Goal: Task Accomplishment & Management: Manage account settings

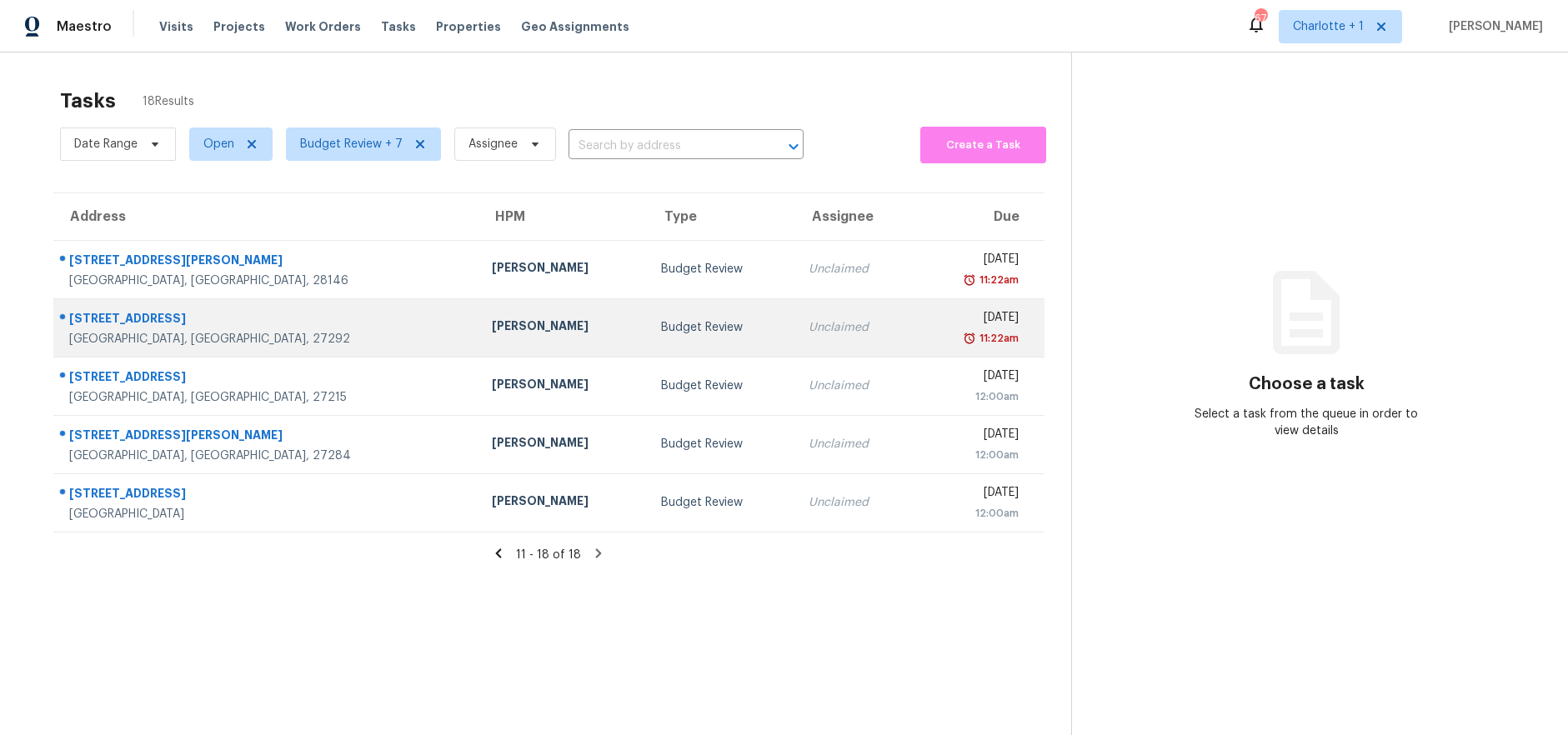
scroll to position [65, 0]
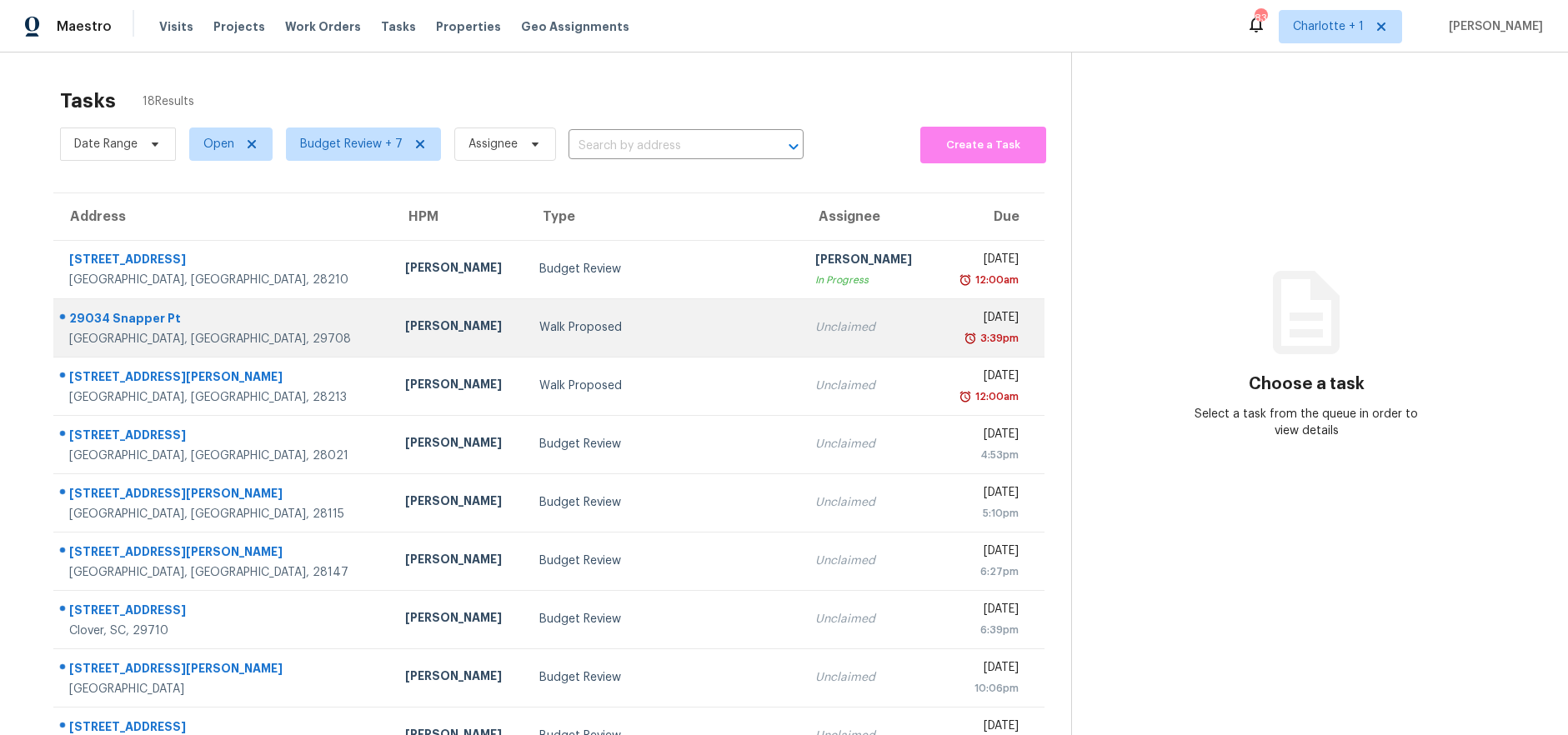
click at [594, 319] on div "Walk Proposed" at bounding box center [664, 327] width 250 height 17
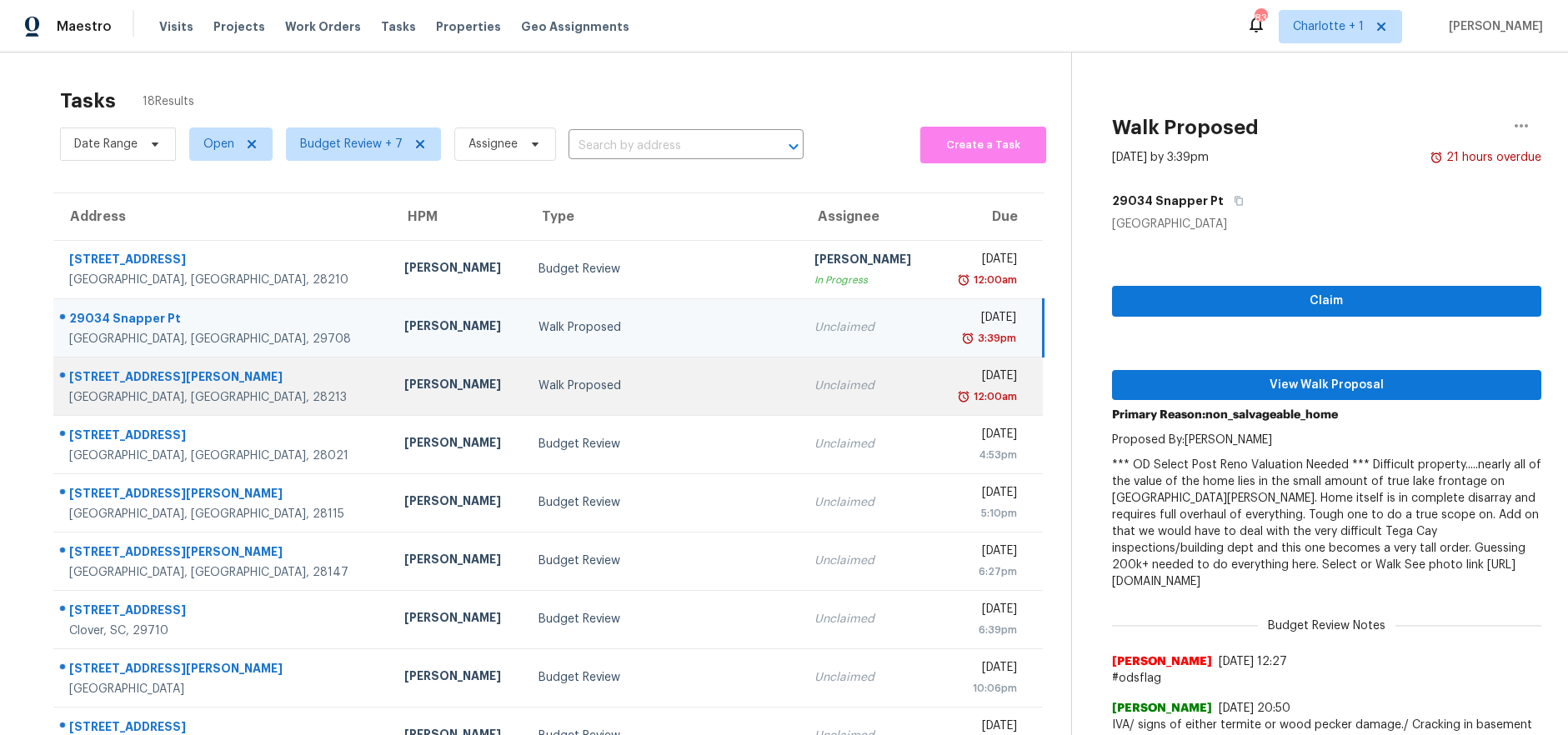
click at [538, 391] on div "Walk Proposed" at bounding box center [663, 385] width 249 height 17
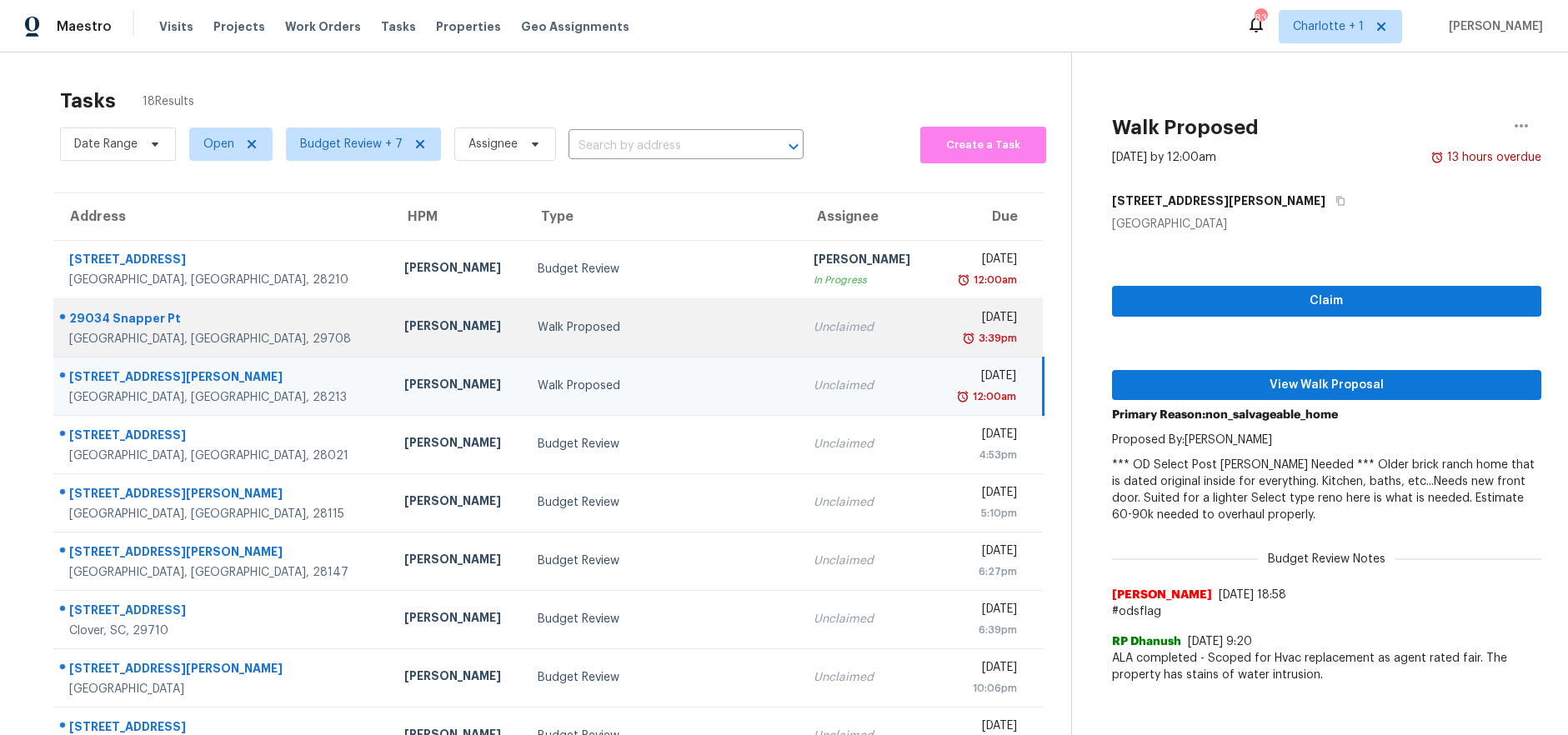
click at [554, 330] on div "Walk Proposed" at bounding box center [662, 327] width 249 height 17
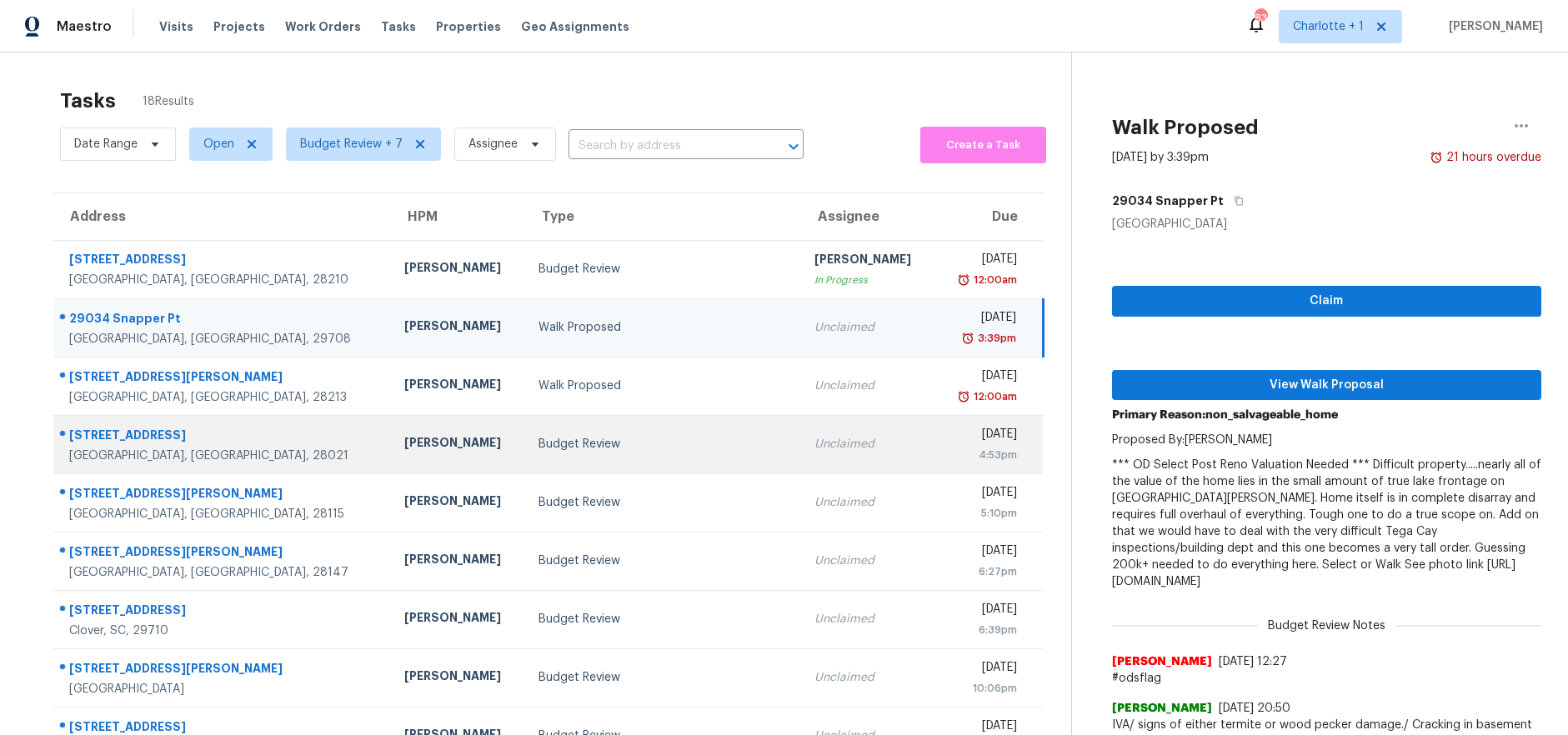
click at [538, 436] on div "Budget Review" at bounding box center [663, 444] width 249 height 17
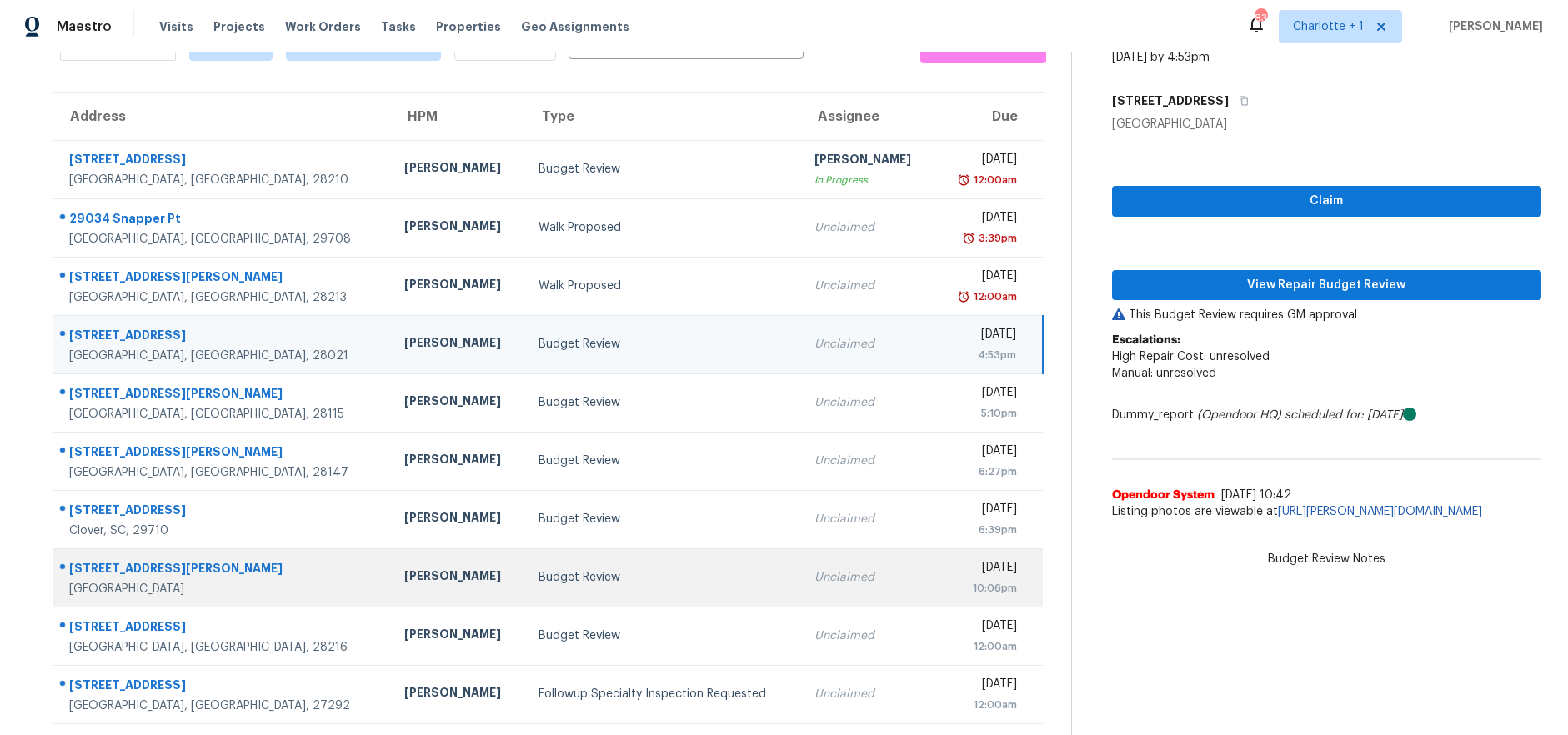
scroll to position [145, 0]
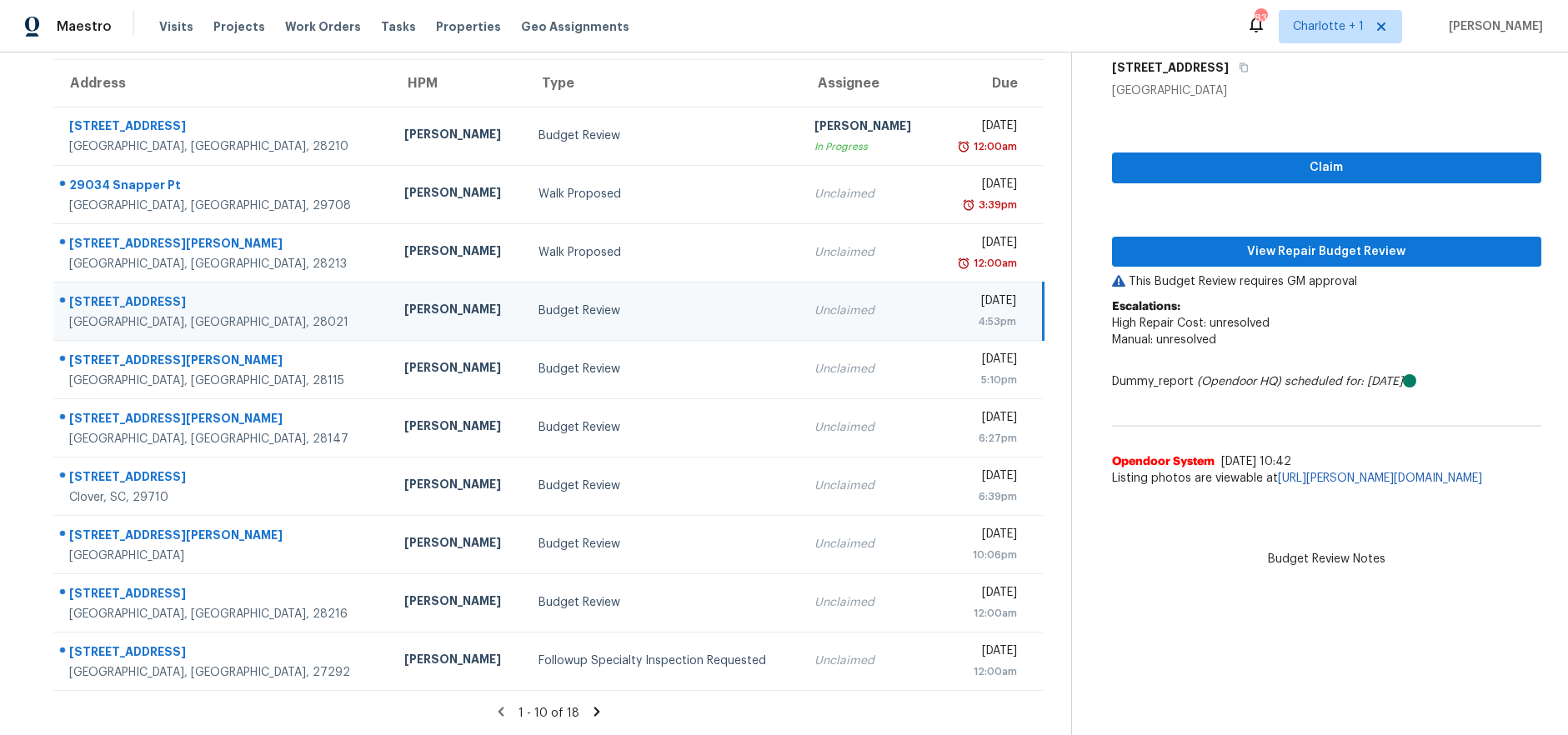
click at [593, 707] on icon at bounding box center [596, 710] width 6 height 9
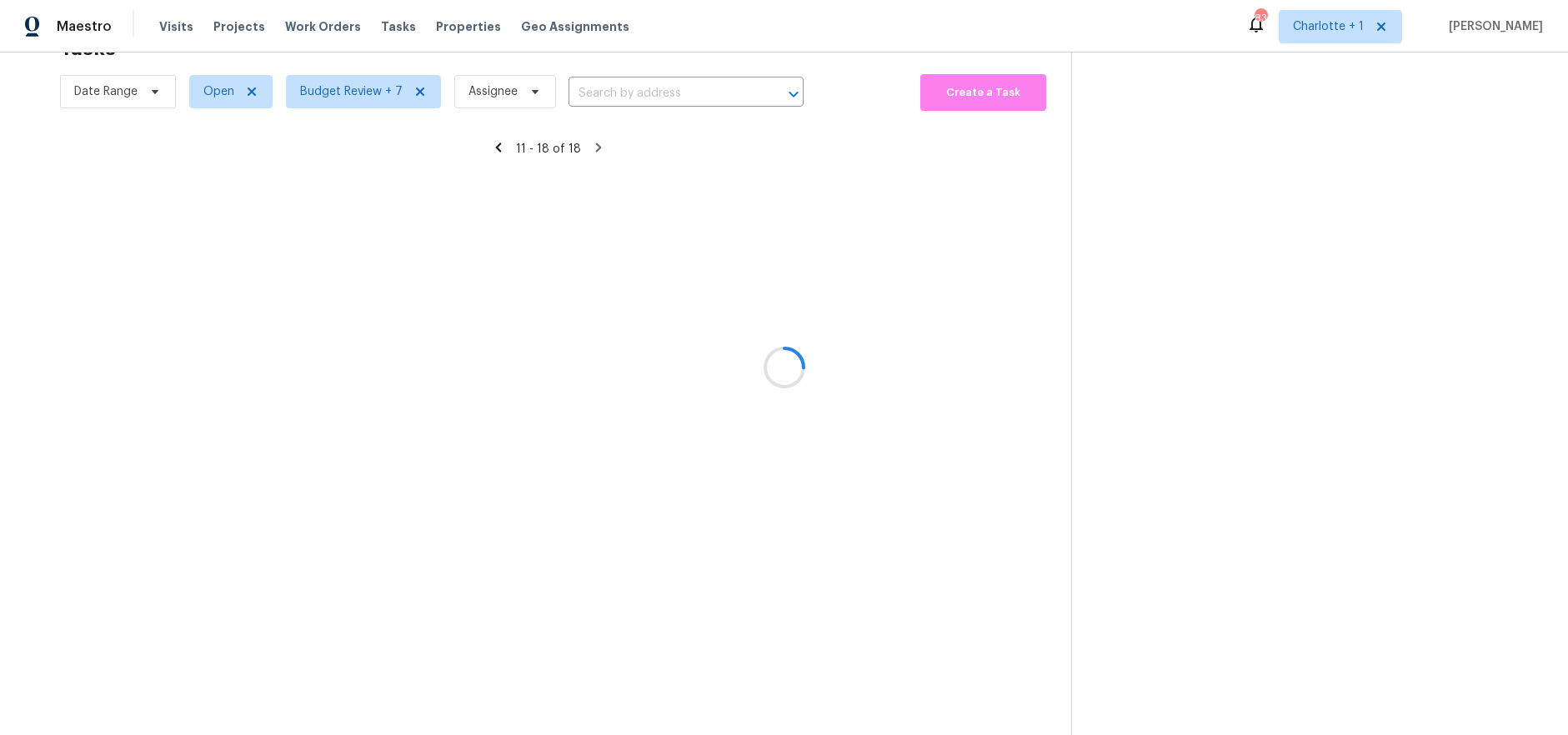
scroll to position [65, 0]
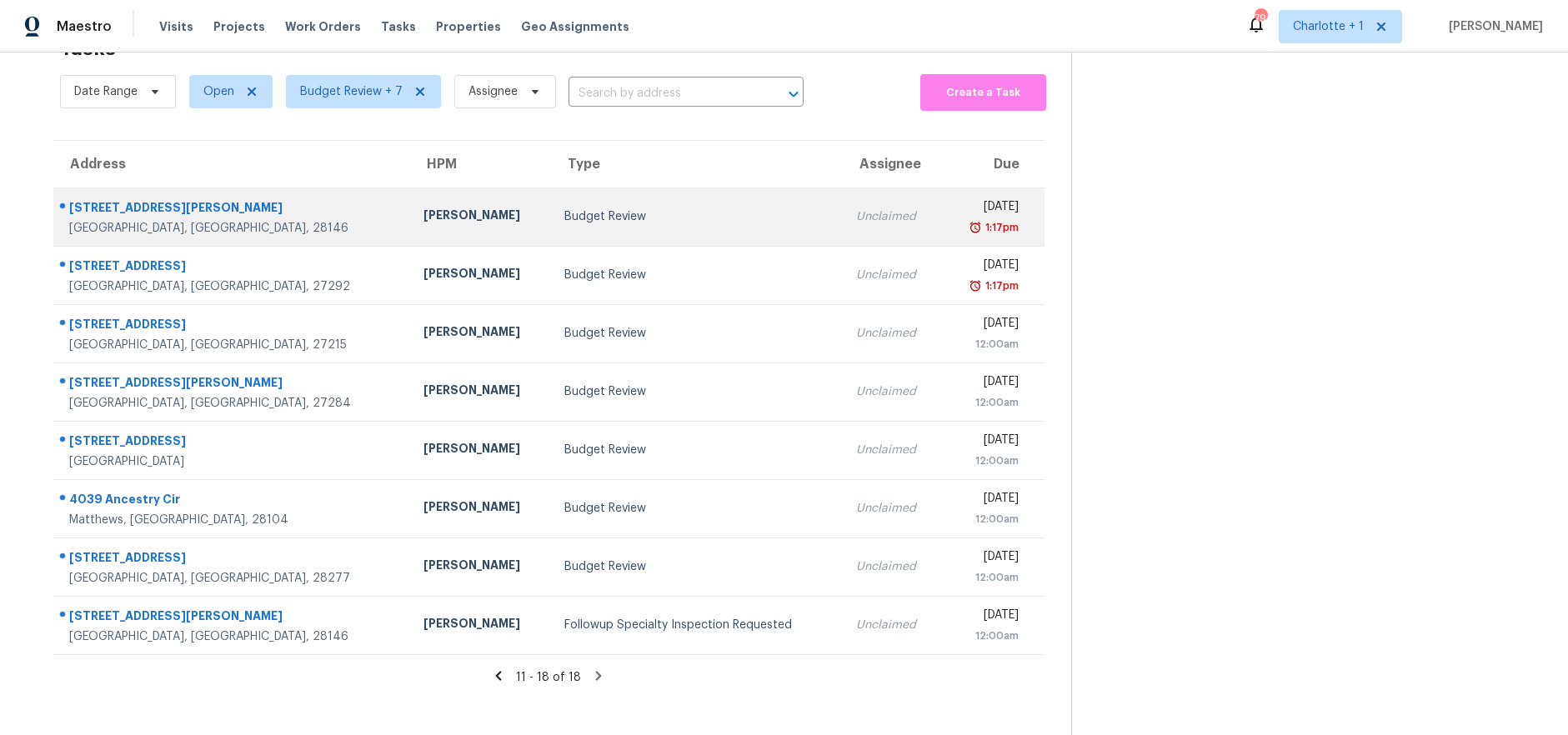
click at [244, 203] on div "[STREET_ADDRESS][PERSON_NAME]" at bounding box center [233, 209] width 328 height 21
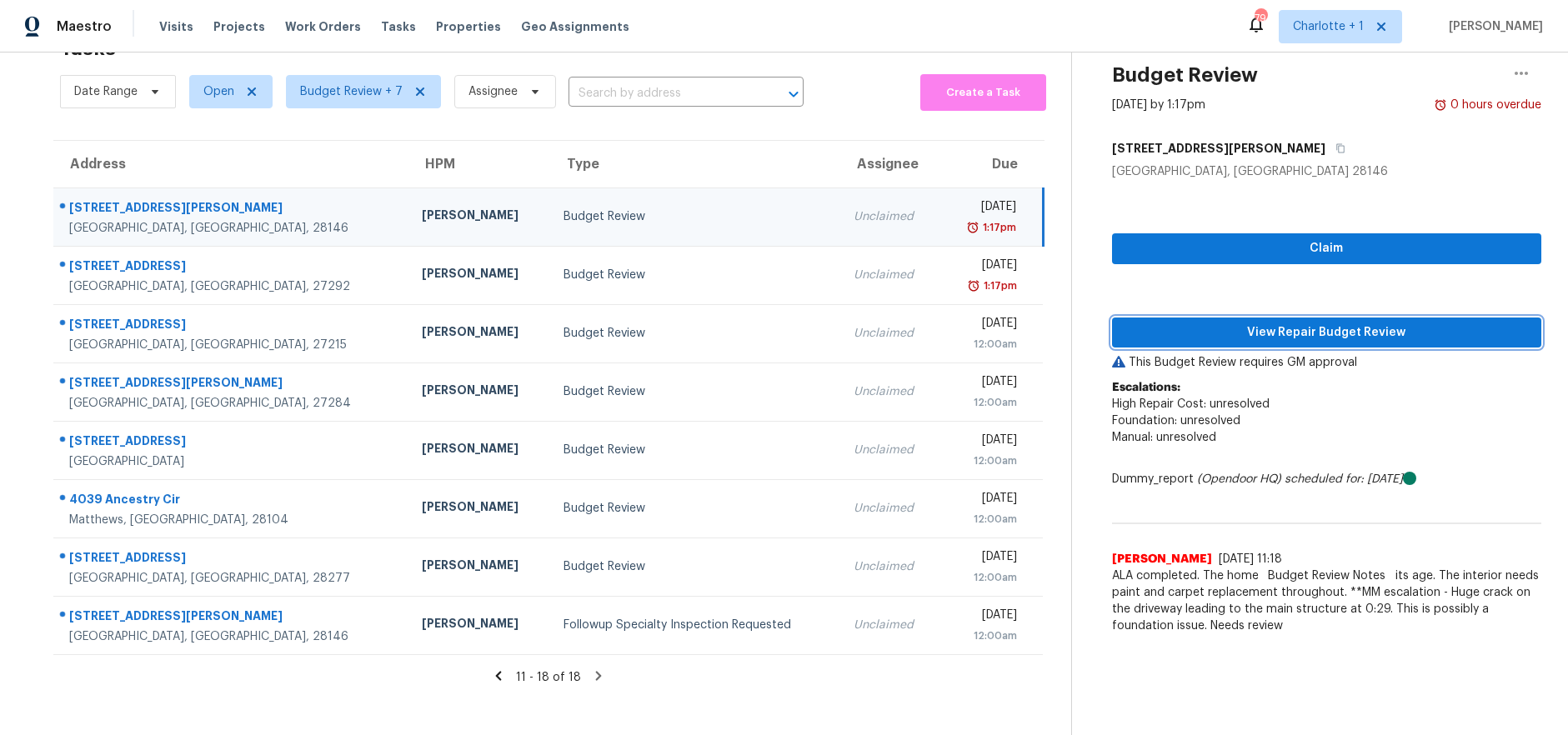
click at [1253, 322] on span "View Repair Budget Review" at bounding box center [1326, 332] width 403 height 21
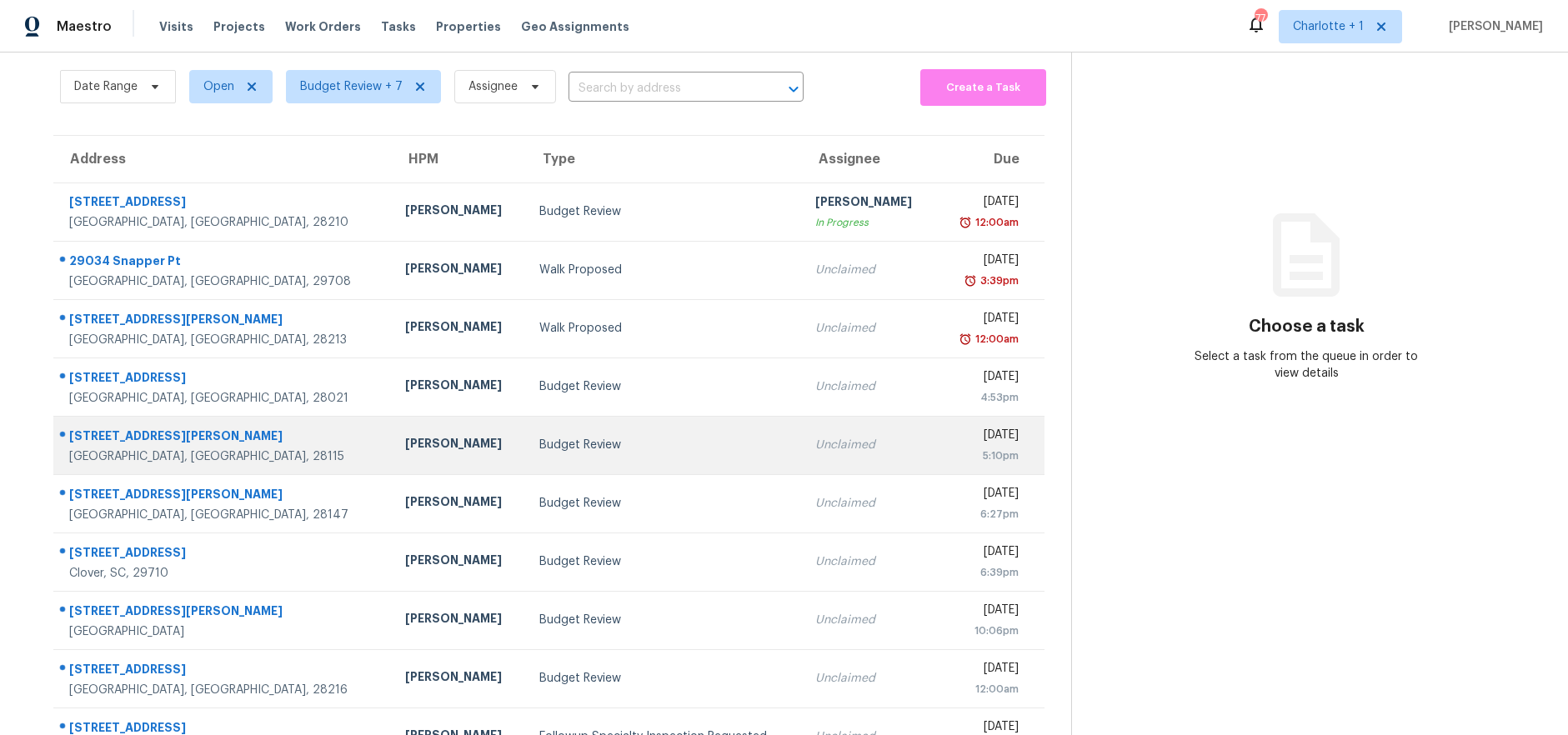
scroll to position [64, 0]
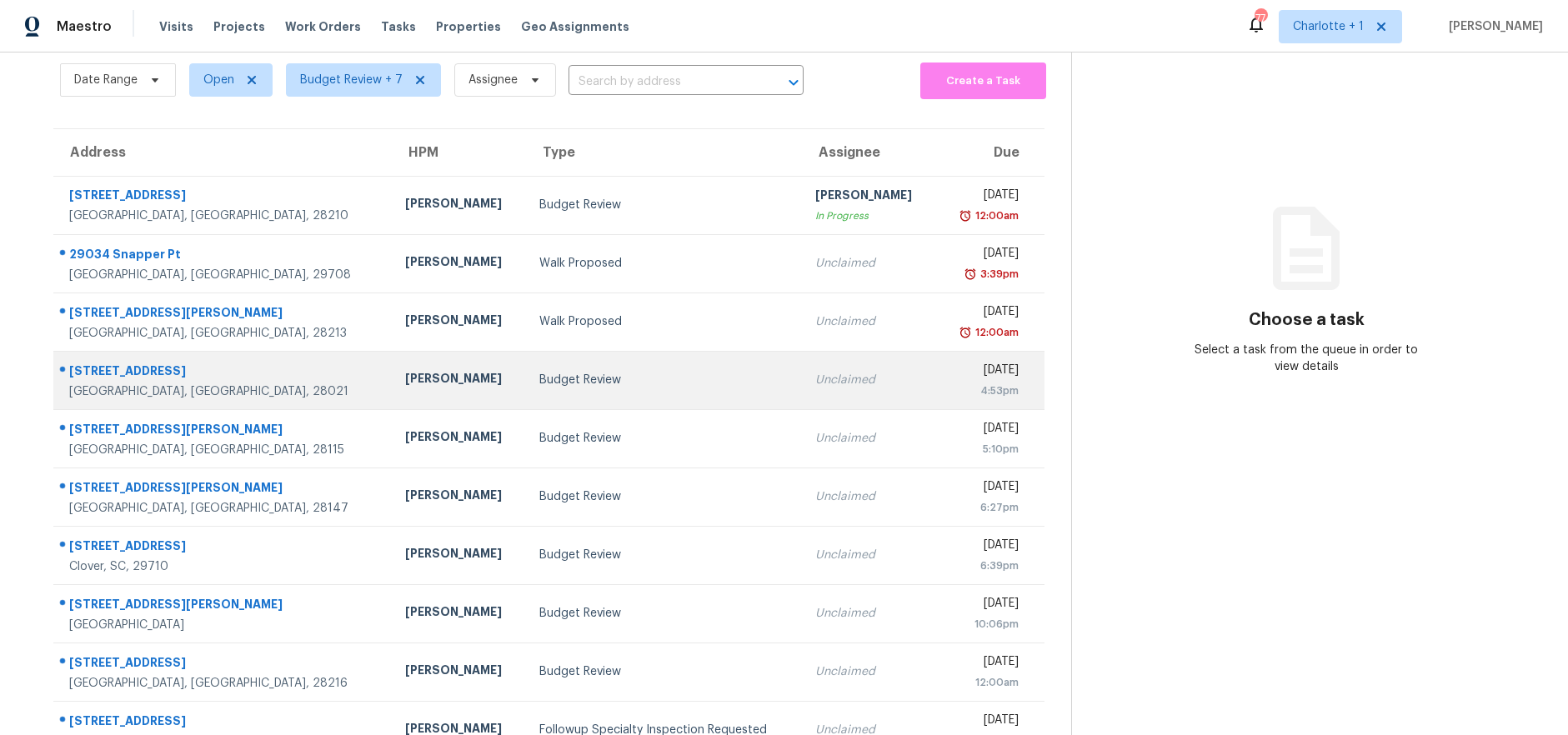
click at [539, 376] on div "Budget Review" at bounding box center [664, 379] width 250 height 17
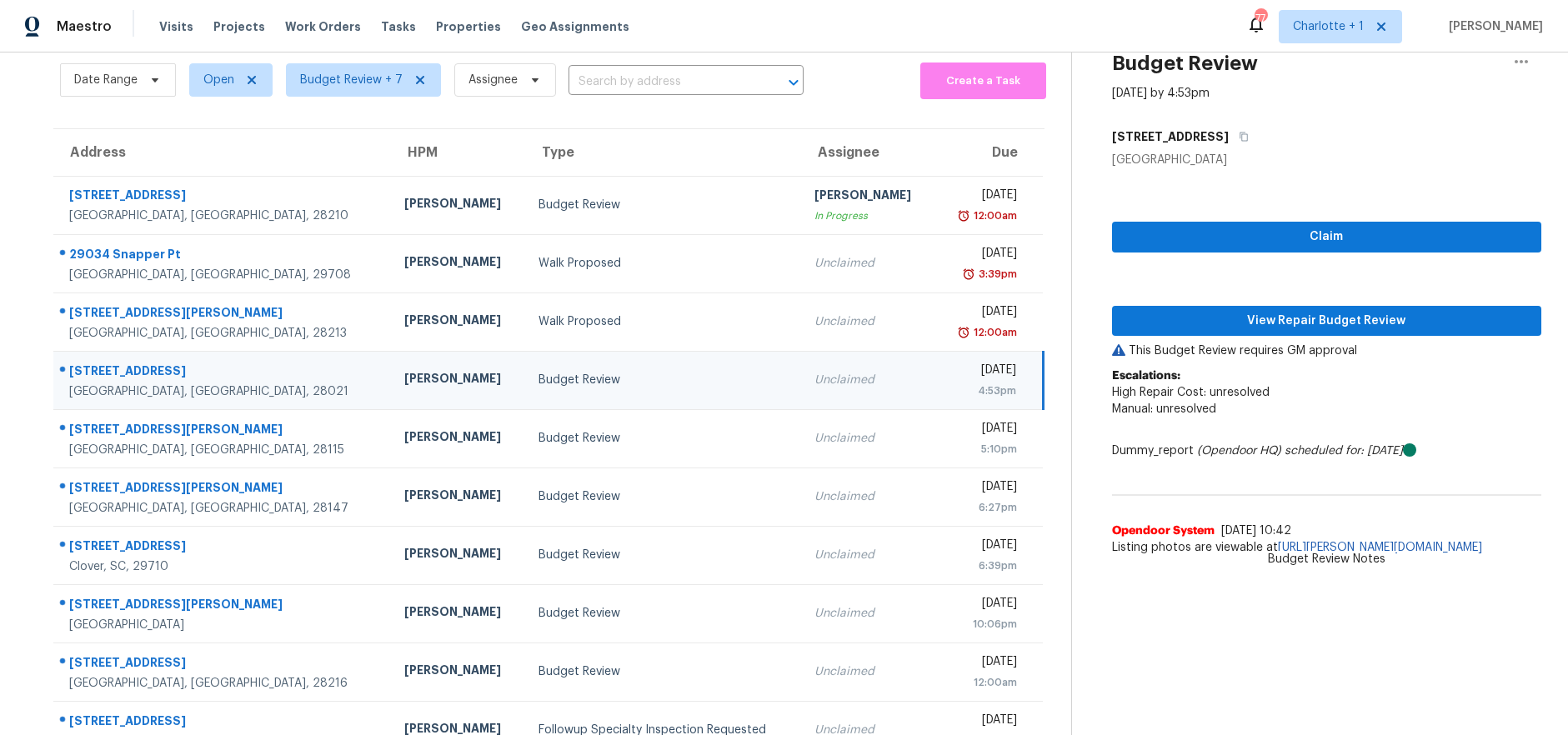
click at [585, 383] on div "Budget Review" at bounding box center [663, 379] width 249 height 17
click at [1304, 328] on span "View Repair Budget Review" at bounding box center [1326, 320] width 403 height 21
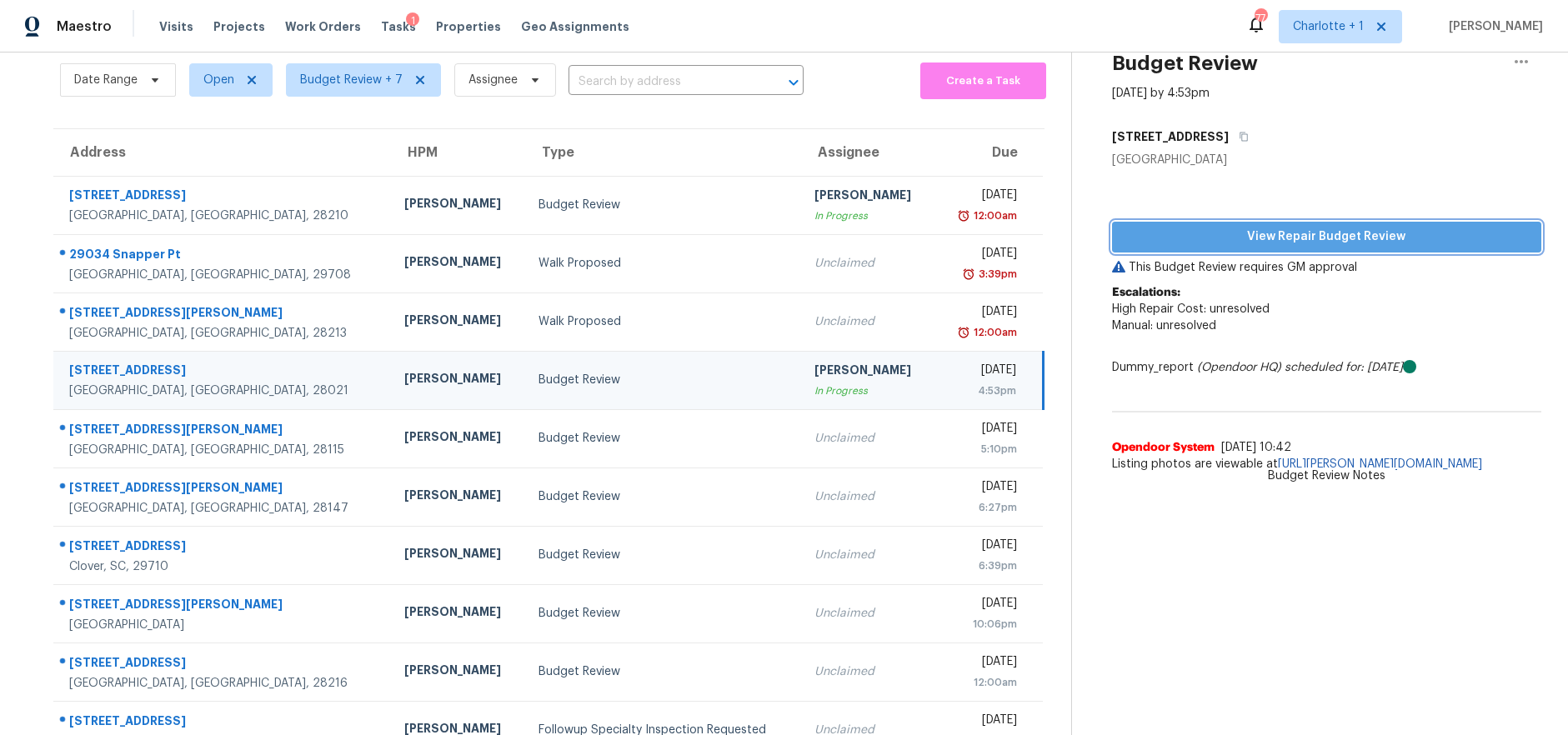
click at [1135, 247] on span "View Repair Budget Review" at bounding box center [1326, 236] width 403 height 21
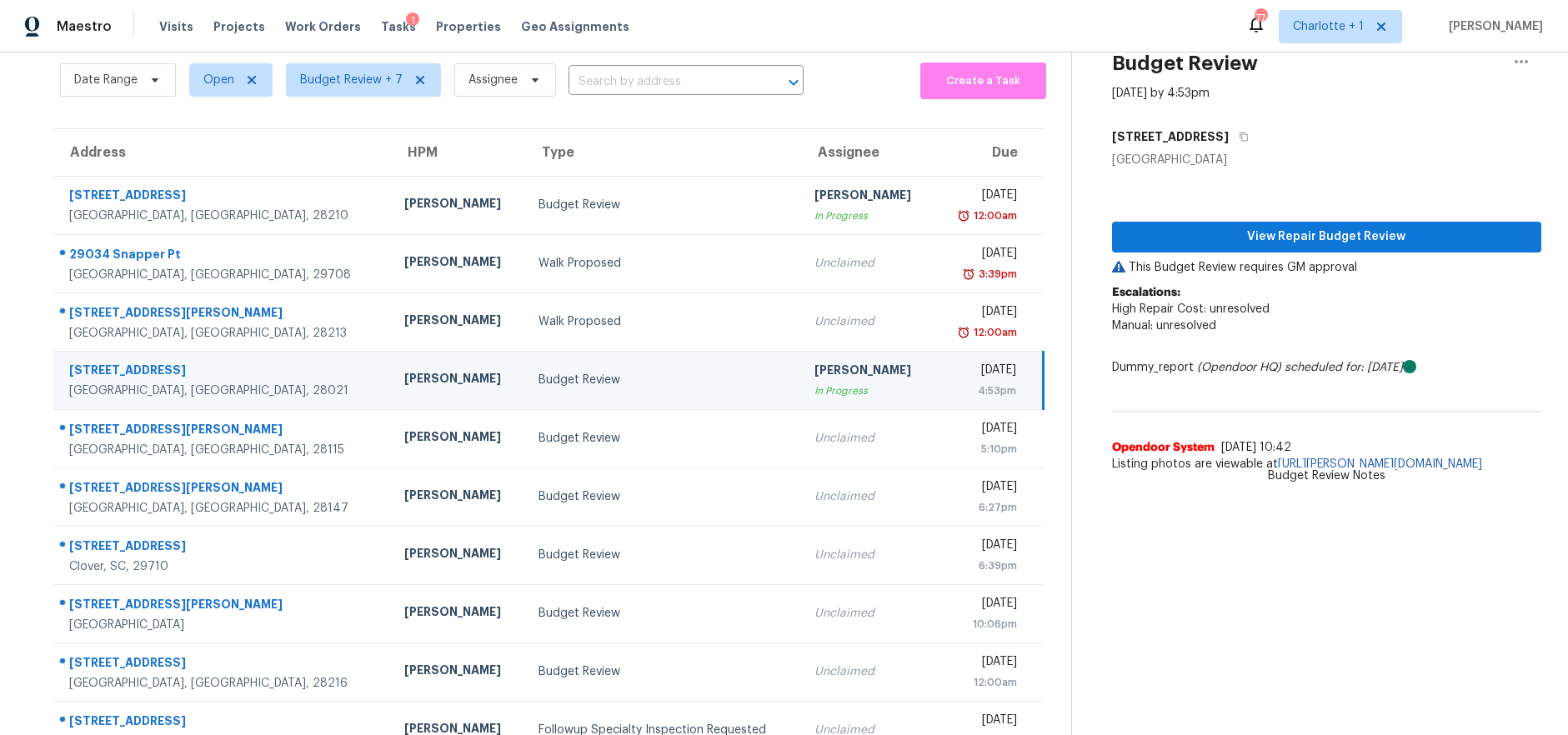
scroll to position [61, 0]
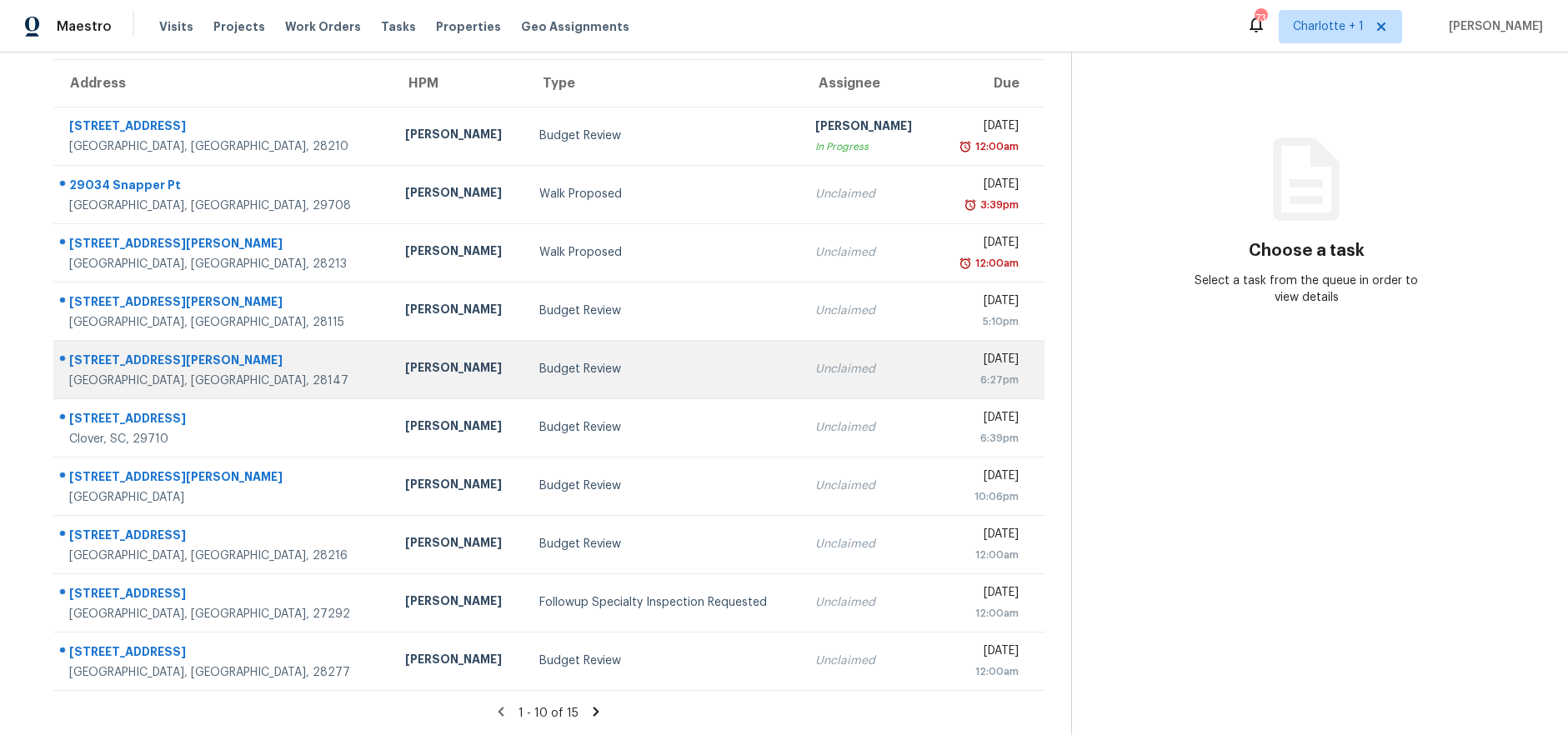
scroll to position [145, 0]
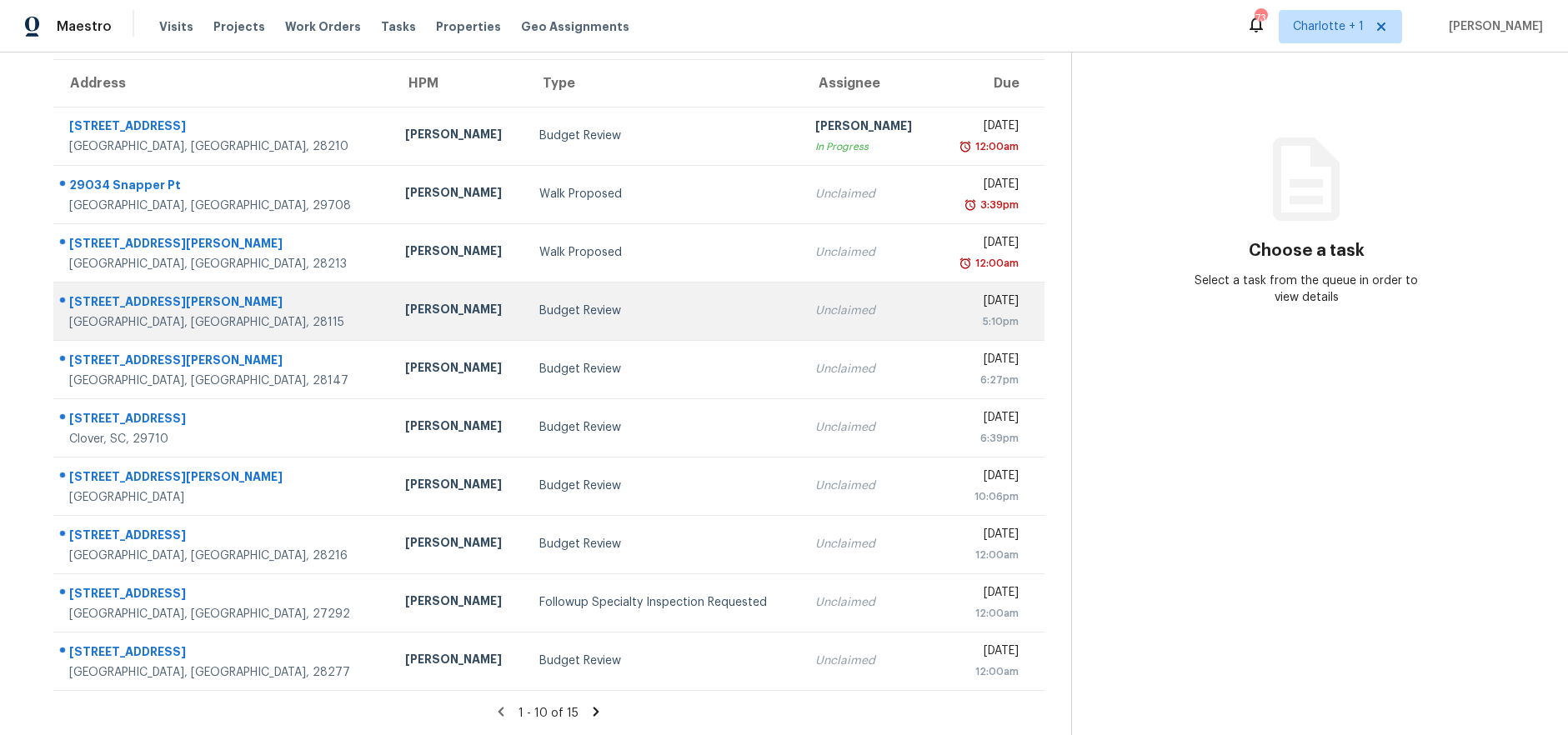
click at [539, 303] on div "Budget Review" at bounding box center [664, 311] width 250 height 17
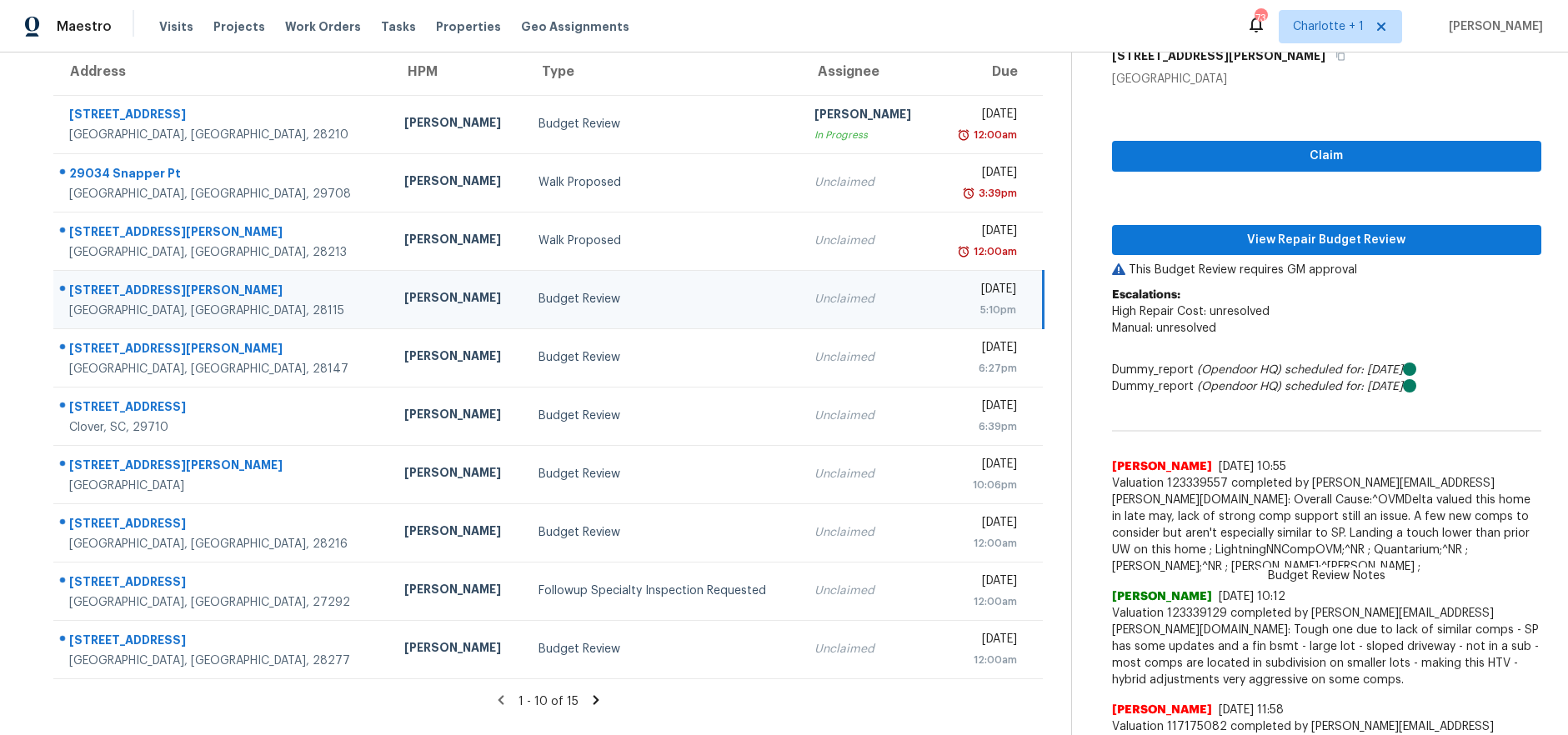
click at [593, 698] on icon at bounding box center [596, 699] width 6 height 9
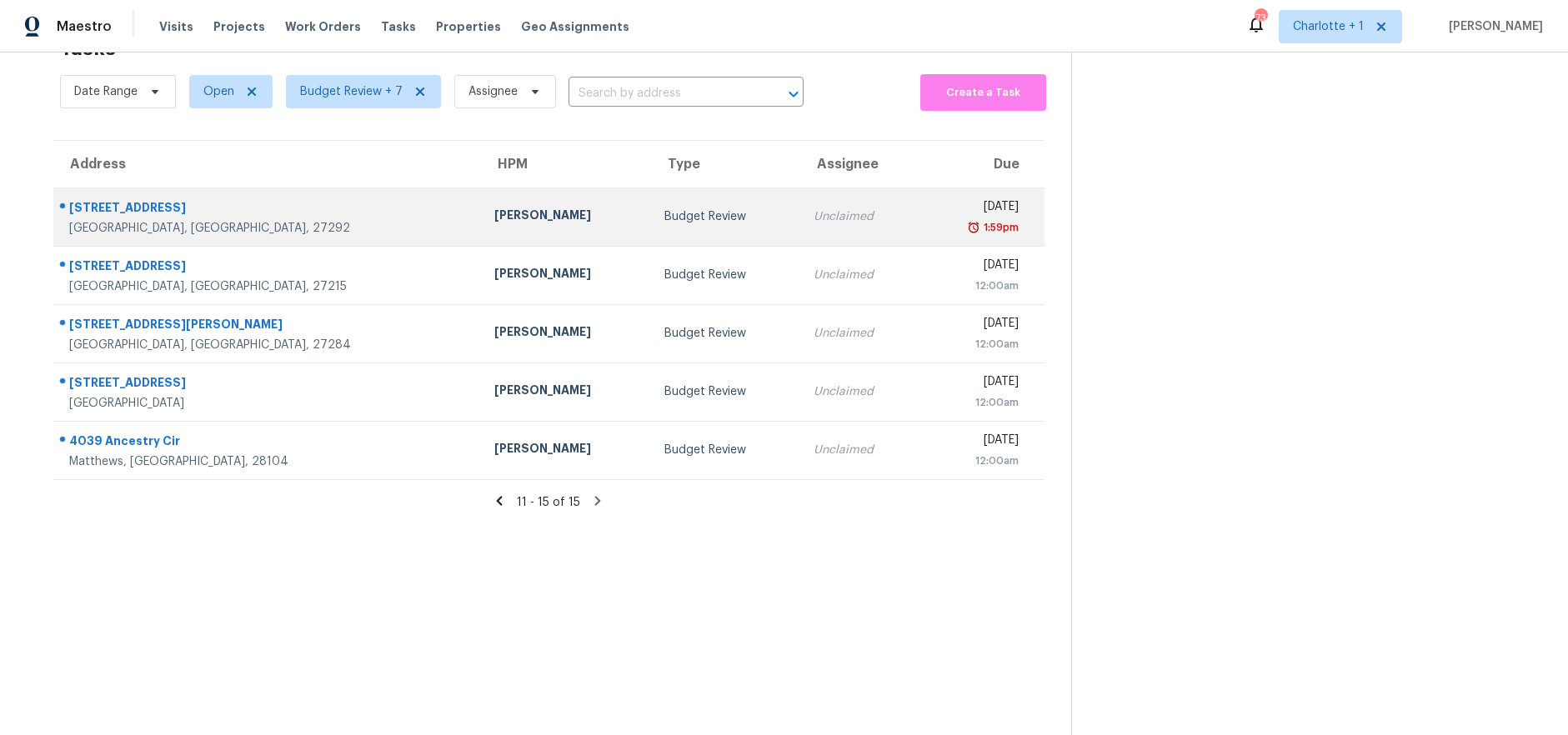
click at [230, 220] on div "[GEOGRAPHIC_DATA], [GEOGRAPHIC_DATA], 27292" at bounding box center [269, 227] width 398 height 17
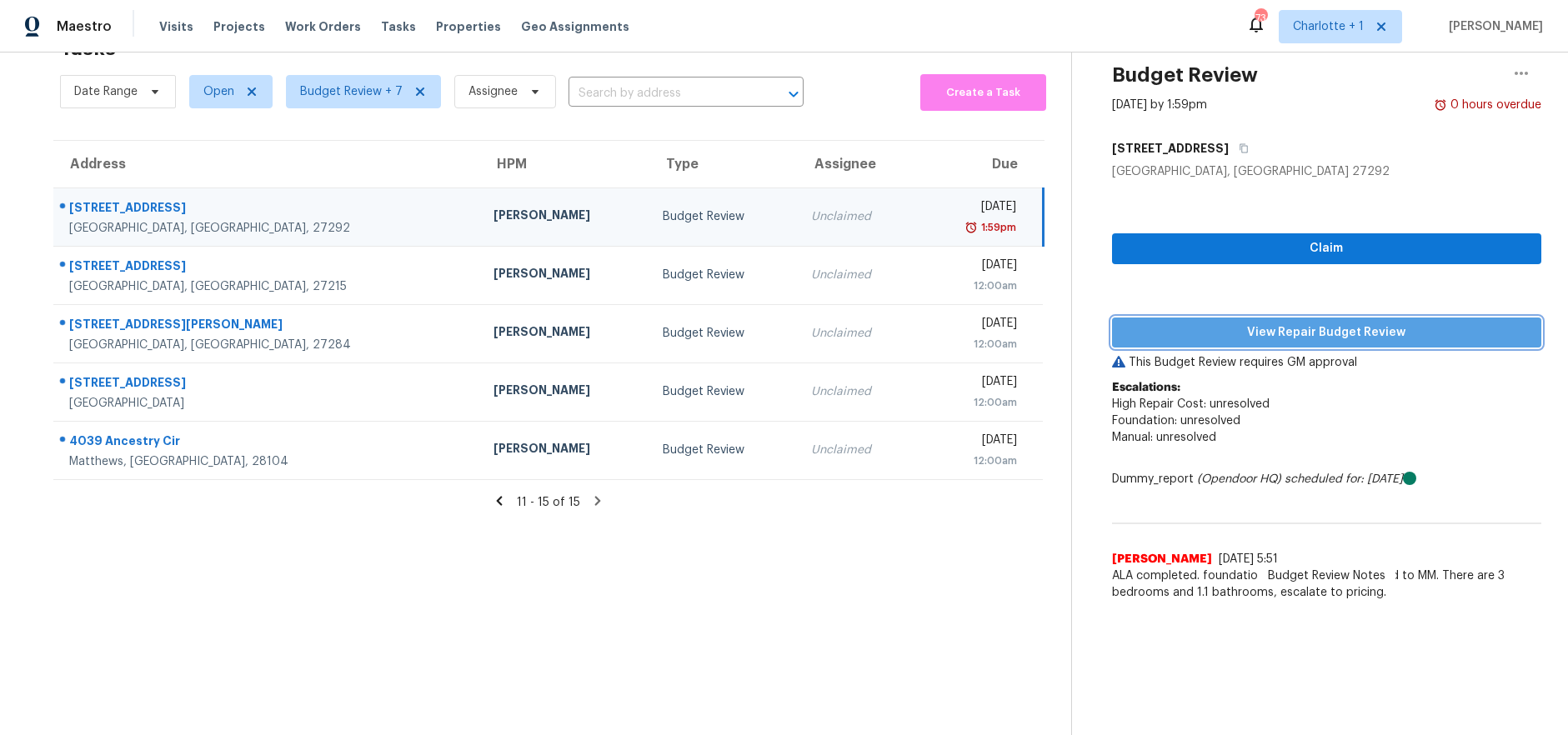
click at [1254, 322] on span "View Repair Budget Review" at bounding box center [1326, 332] width 403 height 21
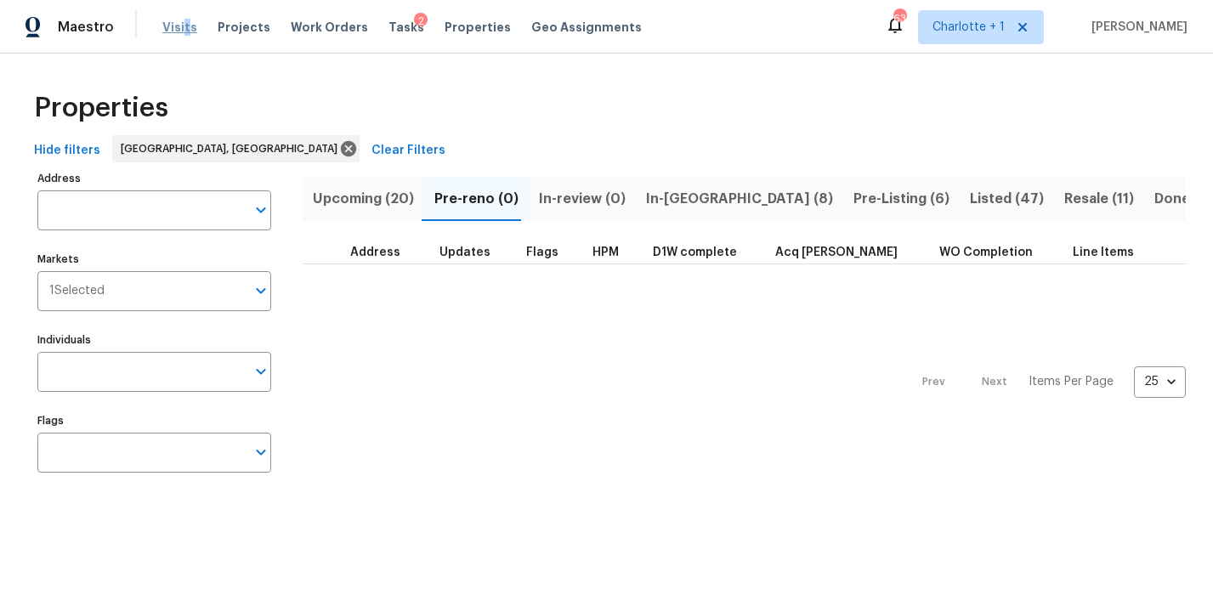
click at [181, 26] on span "Visits" at bounding box center [179, 27] width 35 height 17
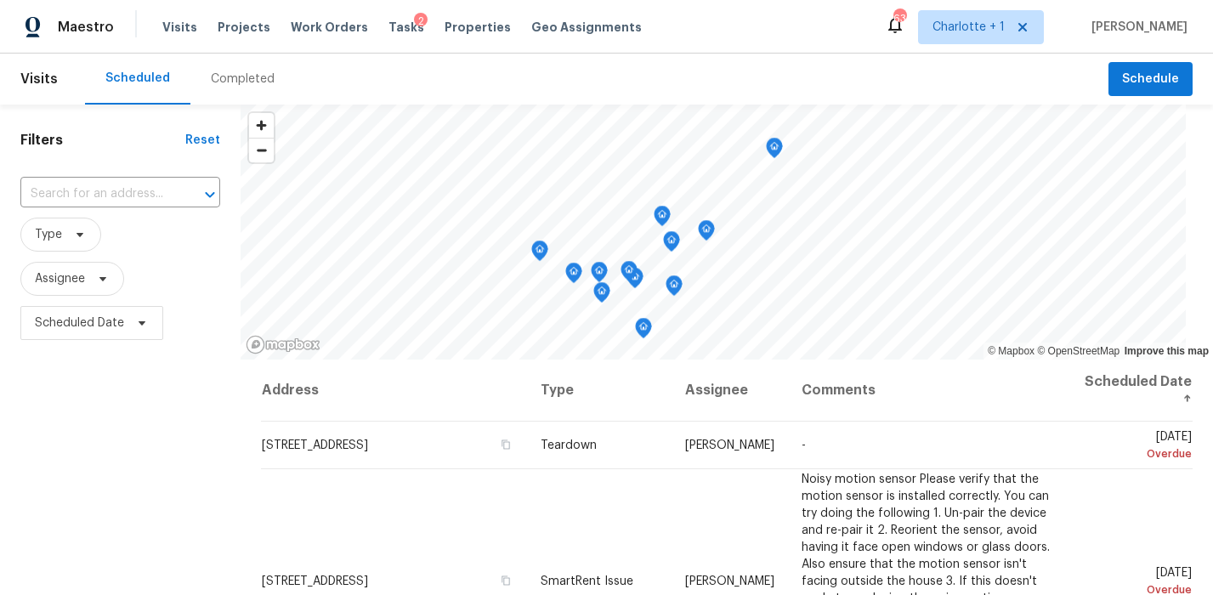
drag, startPoint x: 894, startPoint y: 71, endPoint x: 909, endPoint y: 72, distance: 15.4
click at [899, 71] on div "Scheduled Completed" at bounding box center [596, 79] width 1023 height 51
click at [1005, 35] on span "Charlotte + 1" at bounding box center [968, 27] width 72 height 17
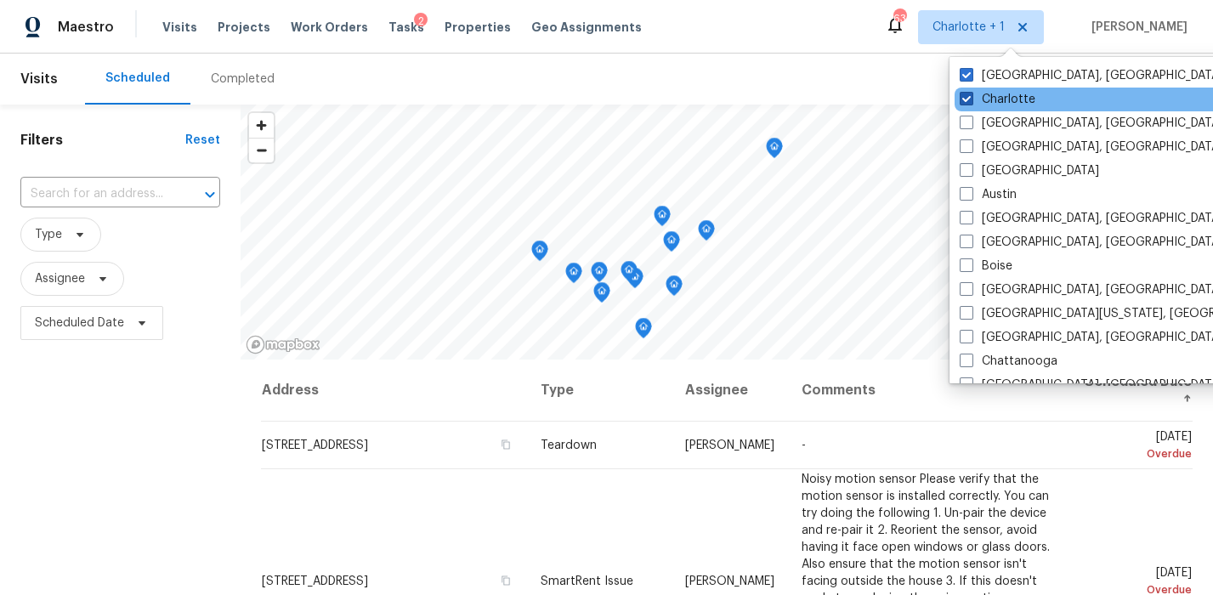
drag, startPoint x: 1001, startPoint y: 100, endPoint x: 973, endPoint y: 105, distance: 28.5
click at [1000, 100] on label "Charlotte" at bounding box center [998, 99] width 76 height 17
click at [971, 100] on input "Charlotte" at bounding box center [965, 96] width 11 height 11
checkbox input "false"
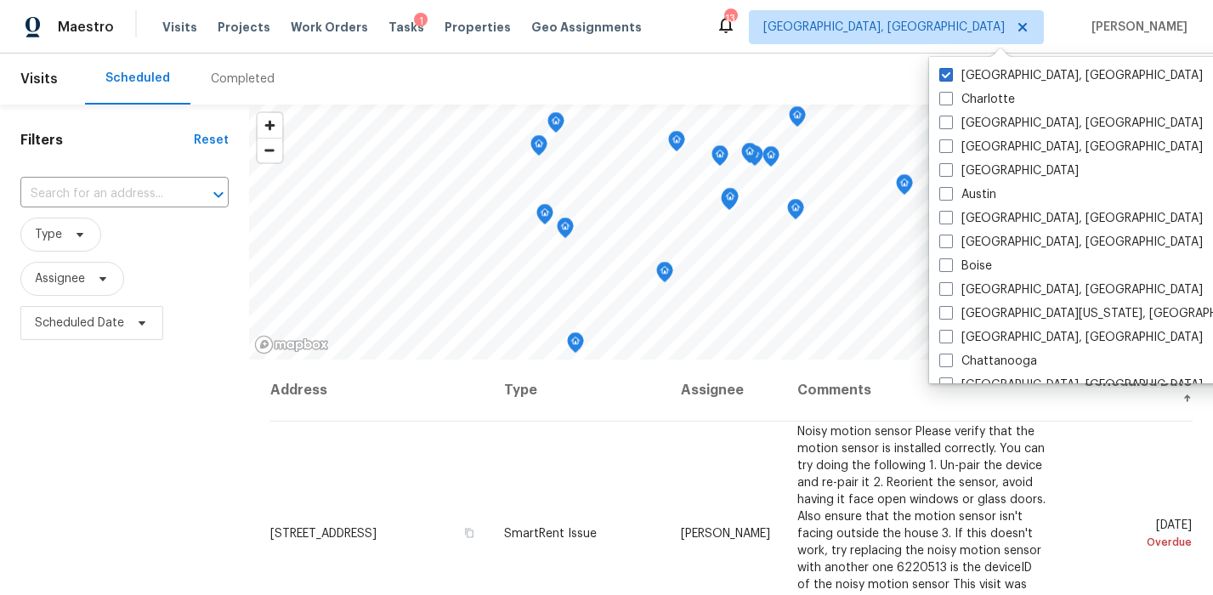
click at [129, 444] on div "Filters Reset ​ Type Assignee Scheduled Date" at bounding box center [124, 470] width 249 height 731
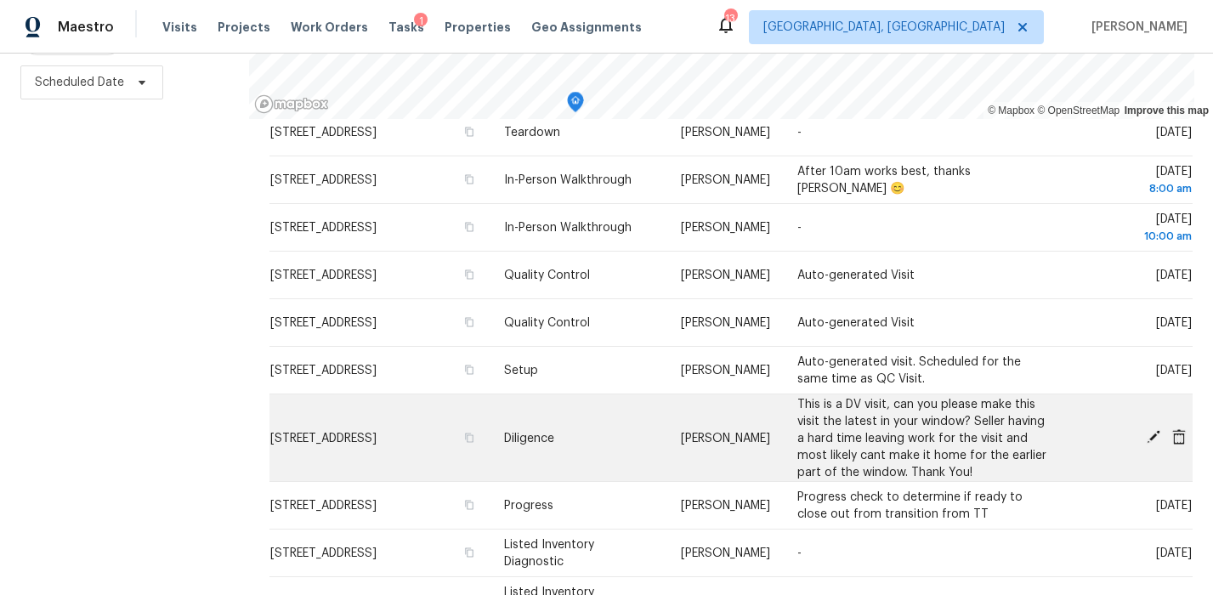
scroll to position [839, 0]
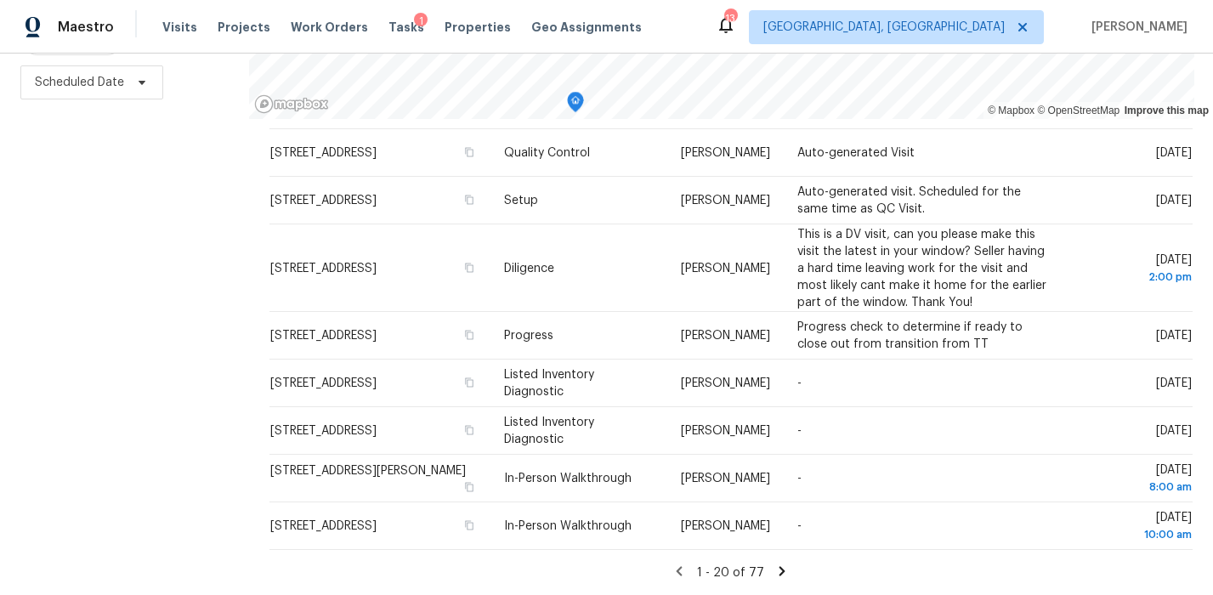
click at [108, 248] on div "Filters Reset ​ Type Assignee Scheduled Date" at bounding box center [124, 229] width 249 height 731
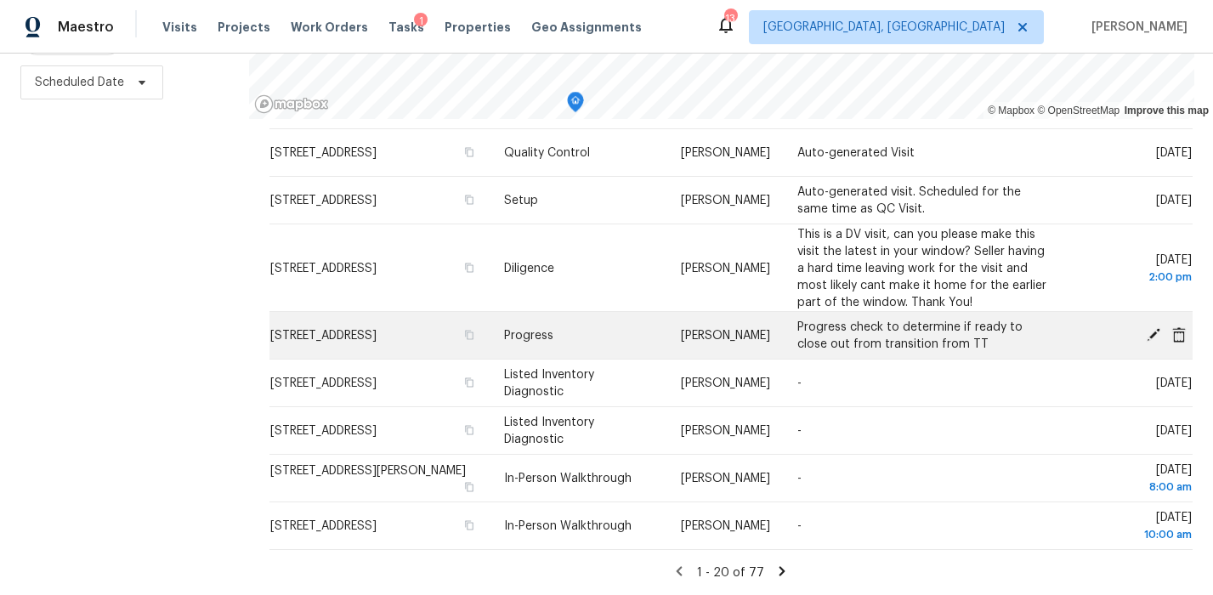
scroll to position [0, 0]
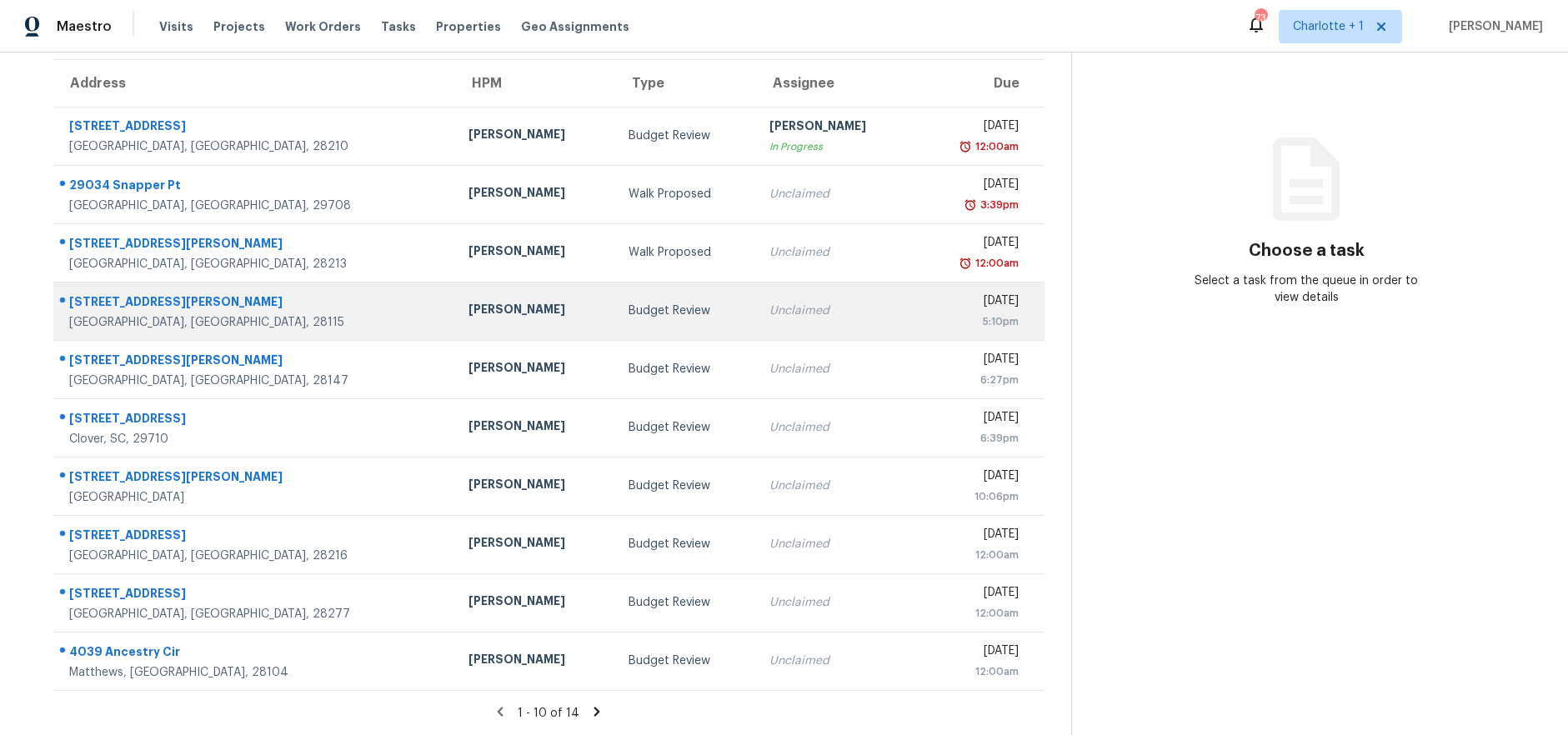
scroll to position [145, 0]
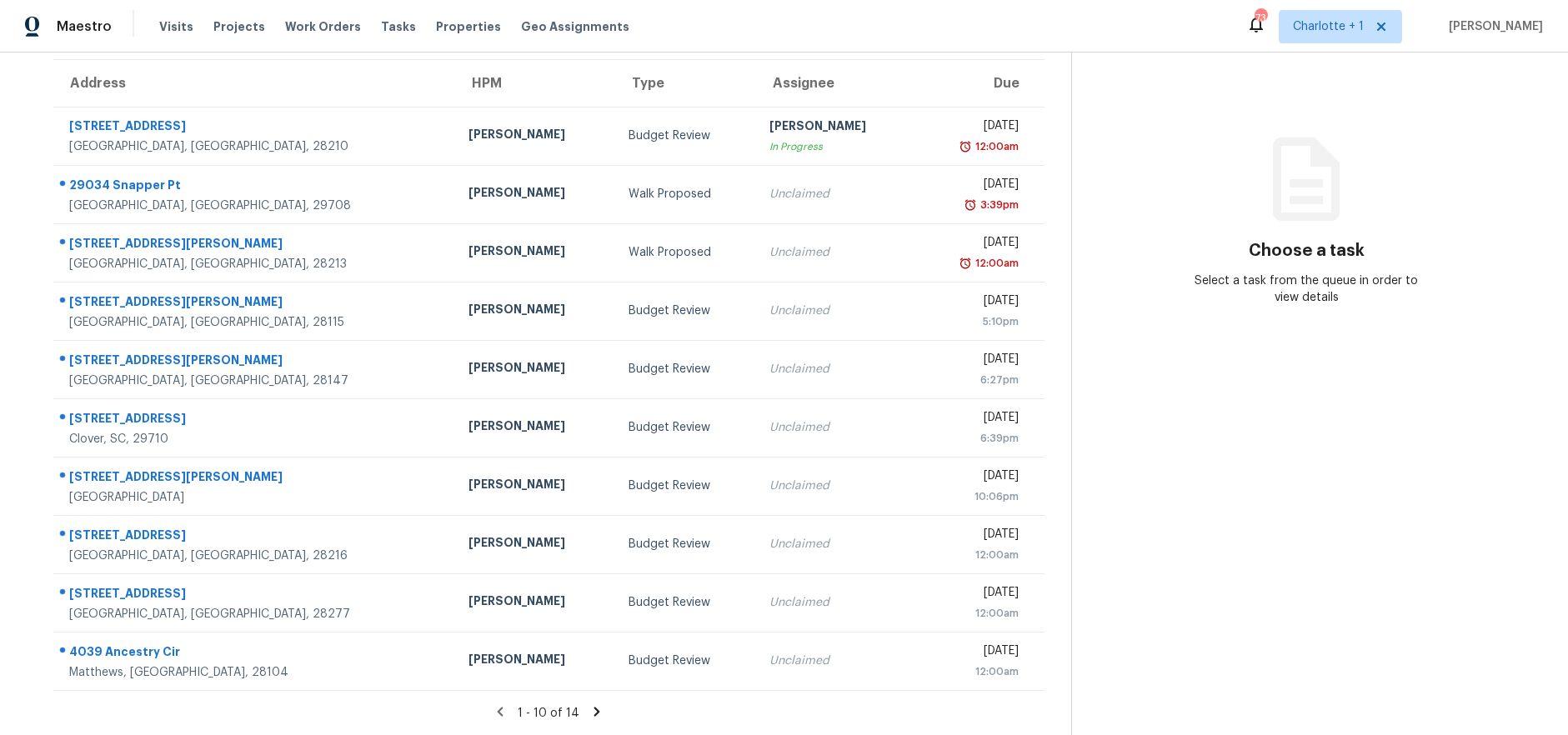
click at [589, 704] on icon at bounding box center [596, 710] width 15 height 15
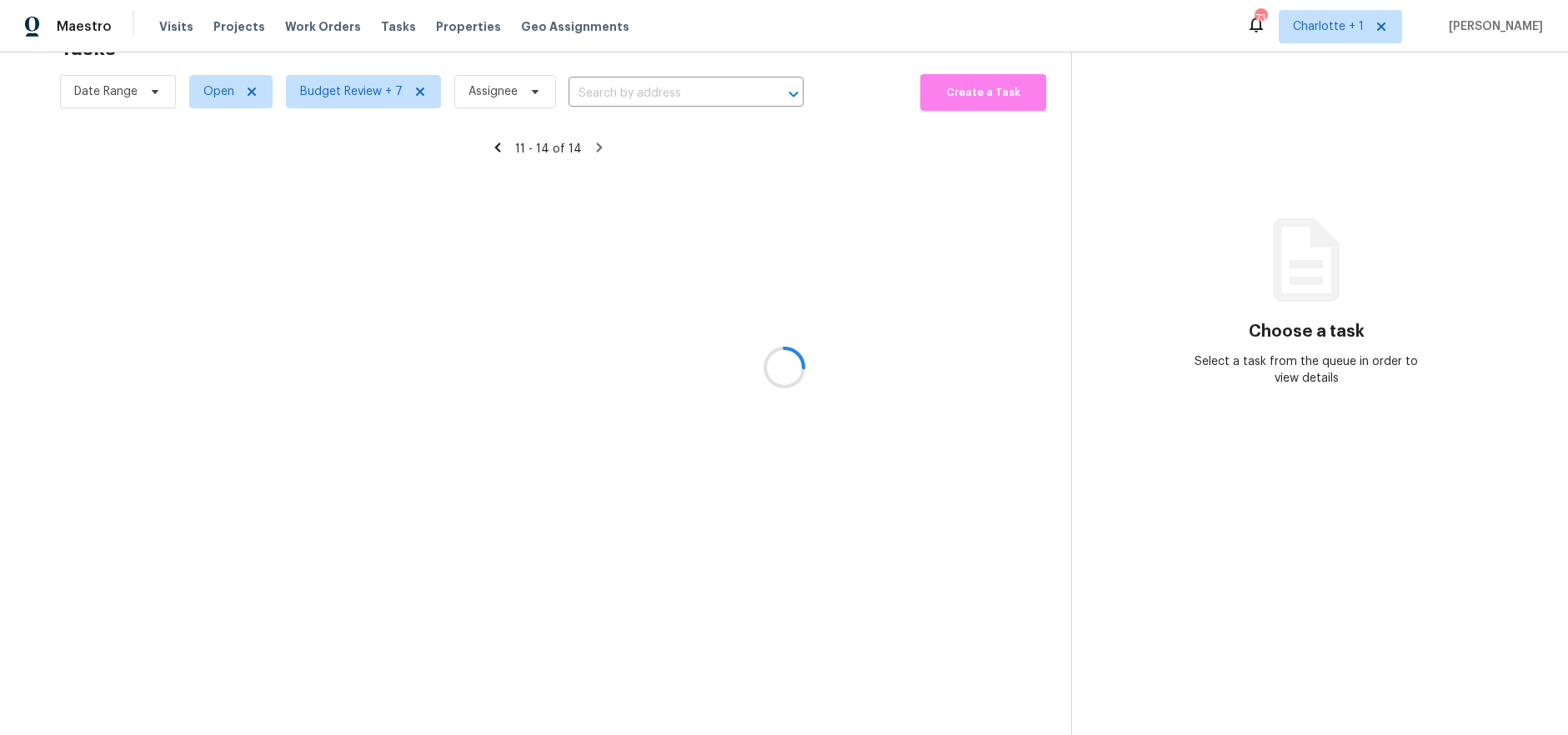
scroll to position [65, 0]
